Goal: Find specific page/section: Find specific page/section

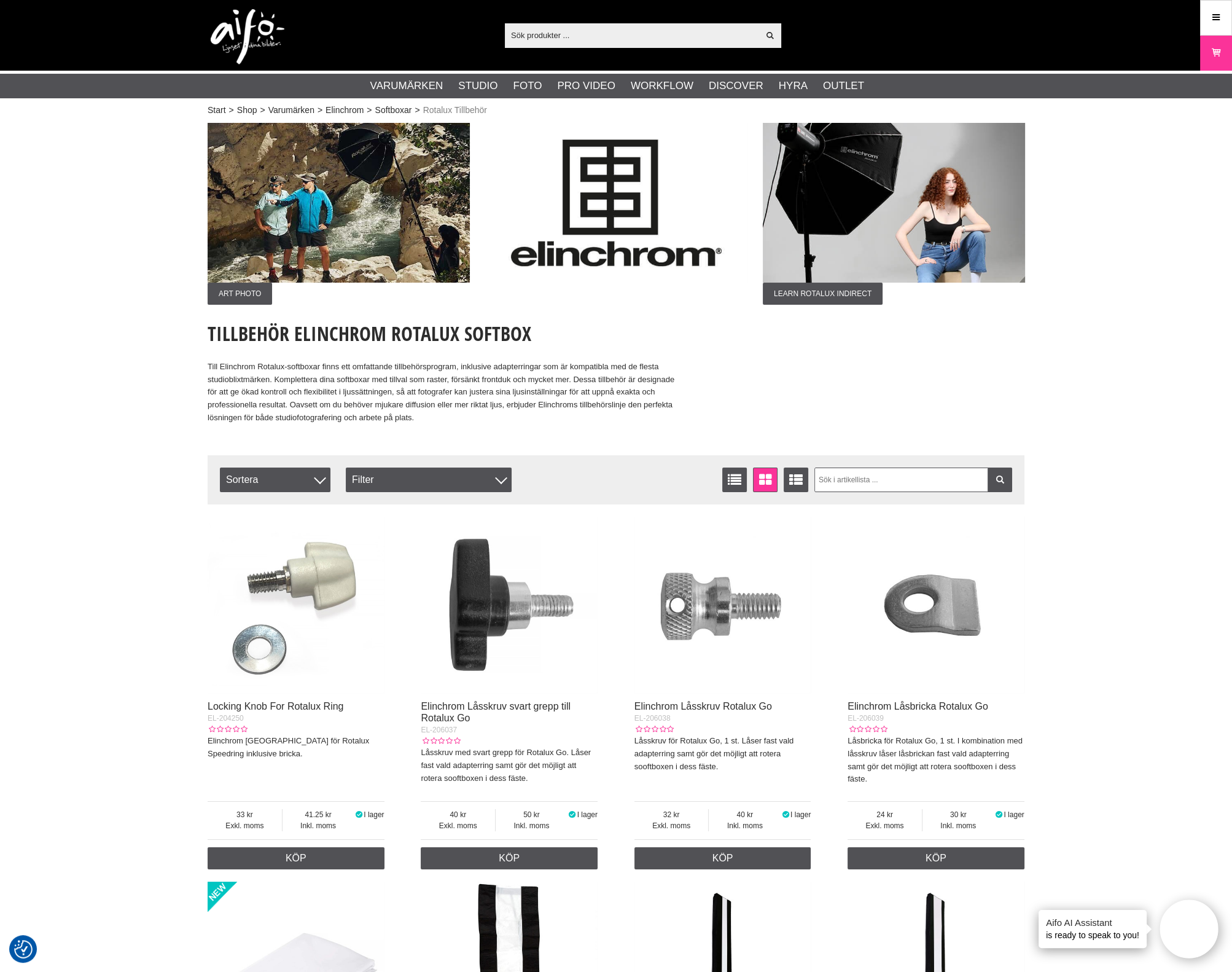
click at [598, 36] on input "text" at bounding box center [631, 35] width 253 height 18
paste input "PW-FLEX-N-CE"
type input "PW-FLEX-N-CE"
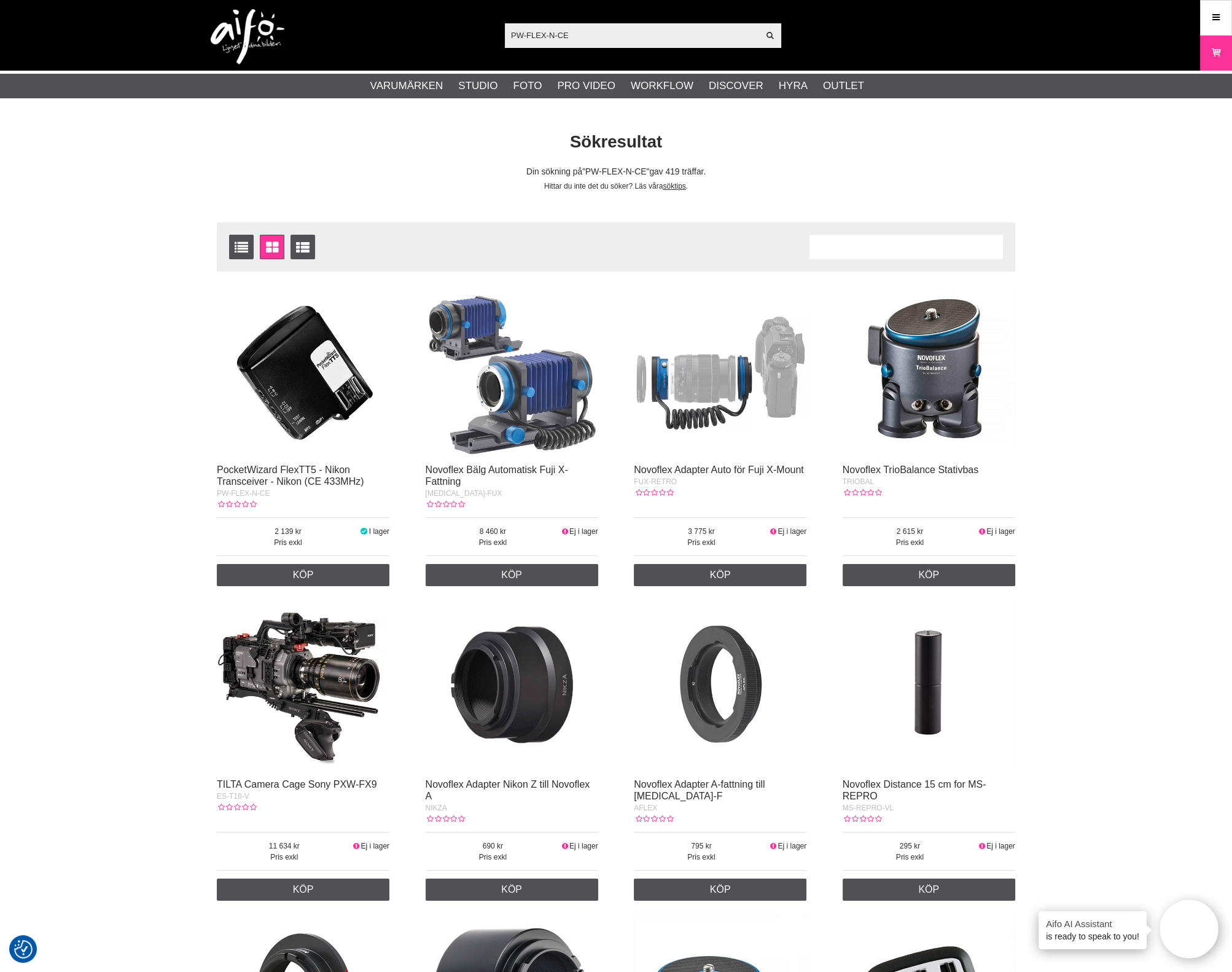
click at [291, 371] on img at bounding box center [303, 370] width 173 height 173
